Goal: Information Seeking & Learning: Understand process/instructions

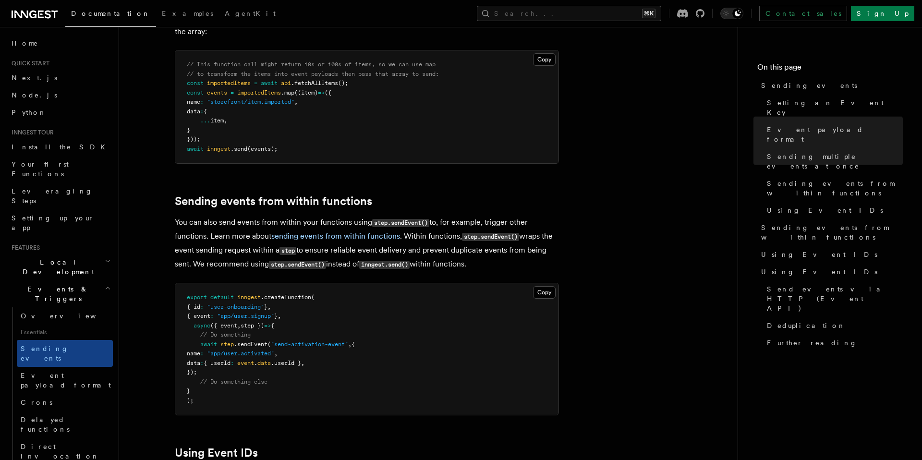
scroll to position [1503, 0]
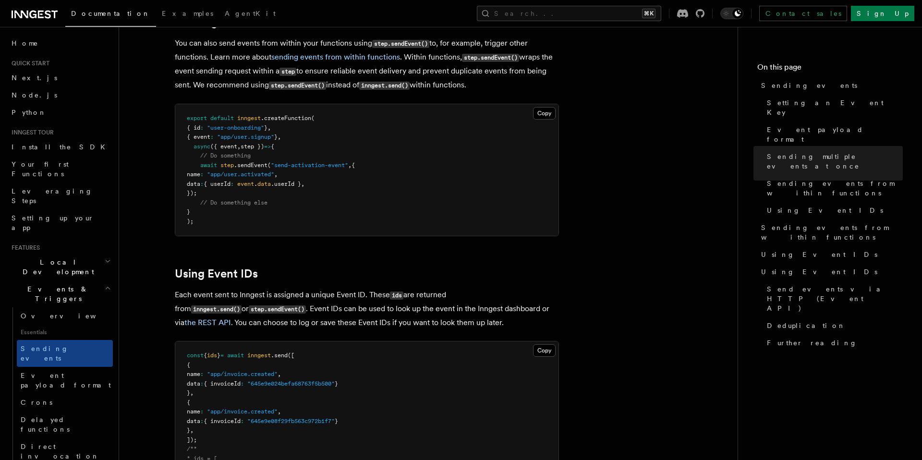
click at [301, 82] on code "step.sendEvent()" at bounding box center [297, 86] width 57 height 8
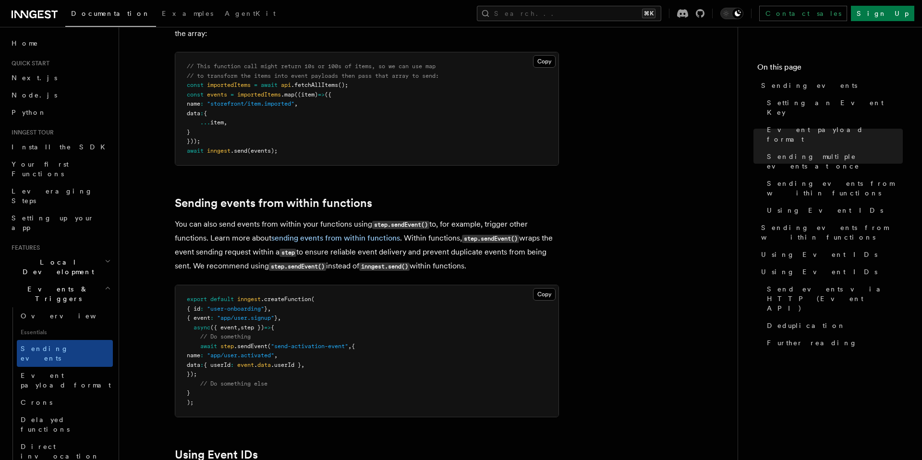
scroll to position [1332, 0]
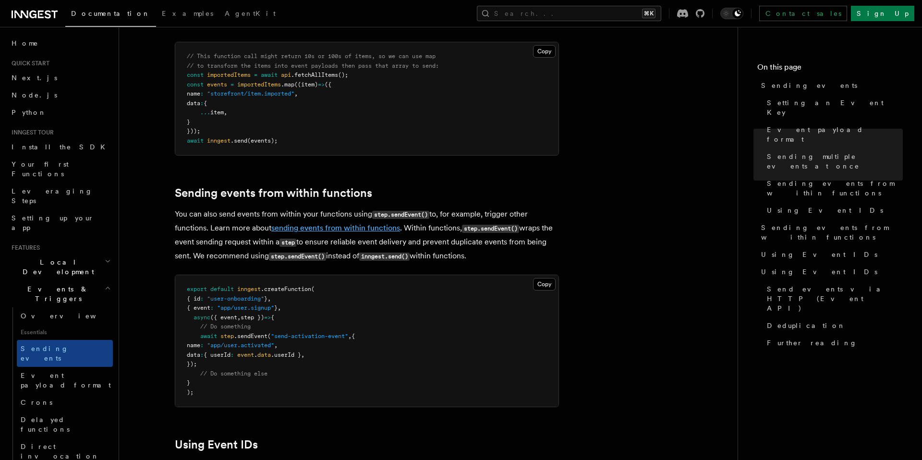
click at [322, 223] on link "sending events from within functions" at bounding box center [335, 227] width 129 height 9
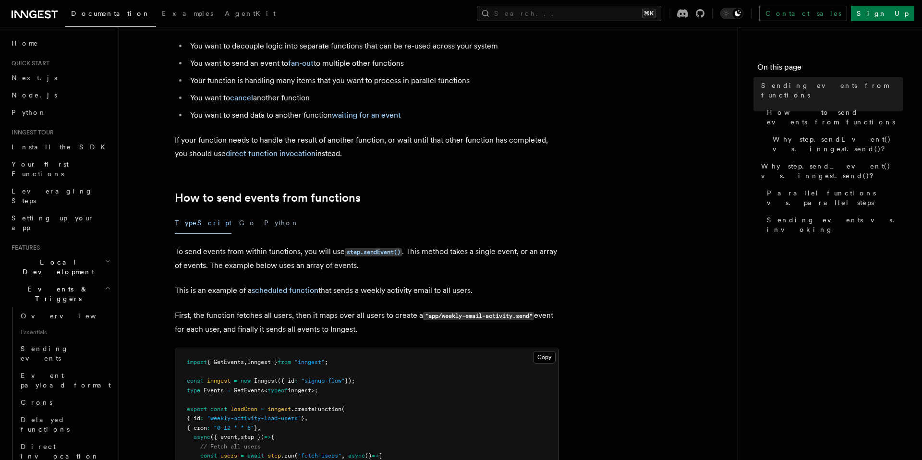
scroll to position [91, 0]
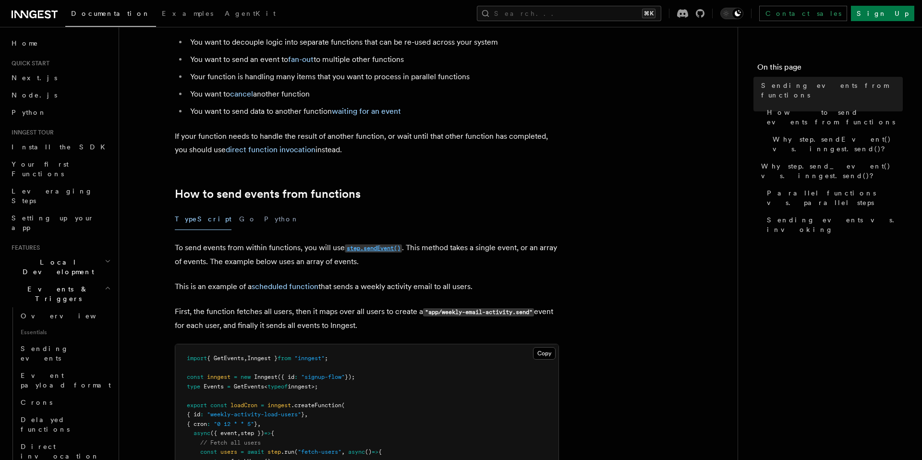
click at [374, 250] on code "step.sendEvent()" at bounding box center [373, 248] width 57 height 8
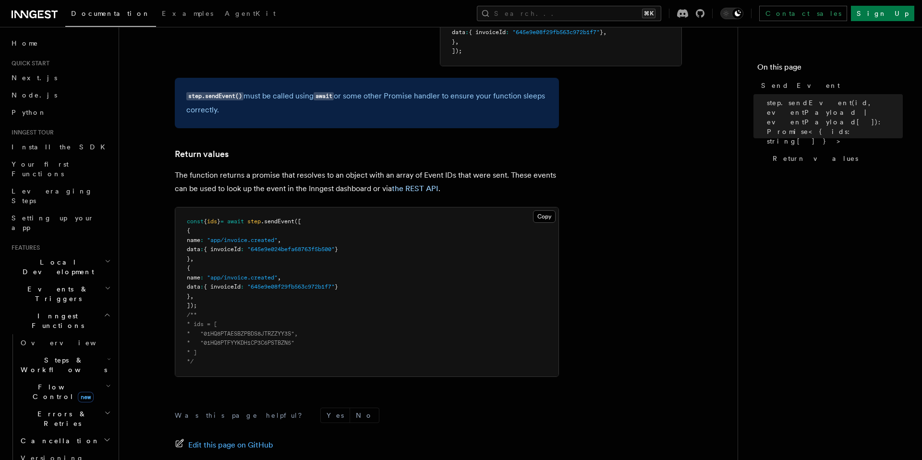
scroll to position [590, 0]
